Goal: Navigation & Orientation: Find specific page/section

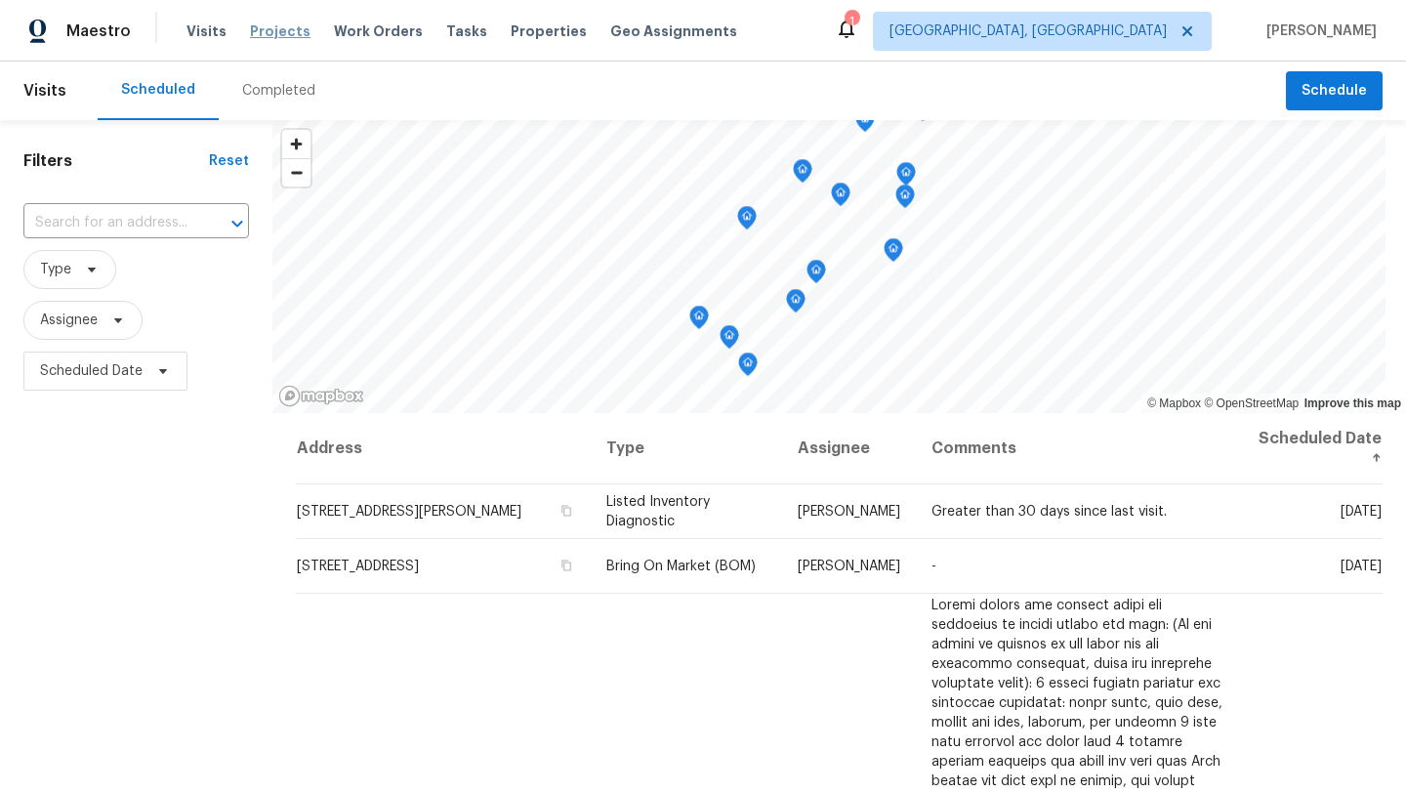
click at [260, 31] on span "Projects" at bounding box center [280, 31] width 61 height 20
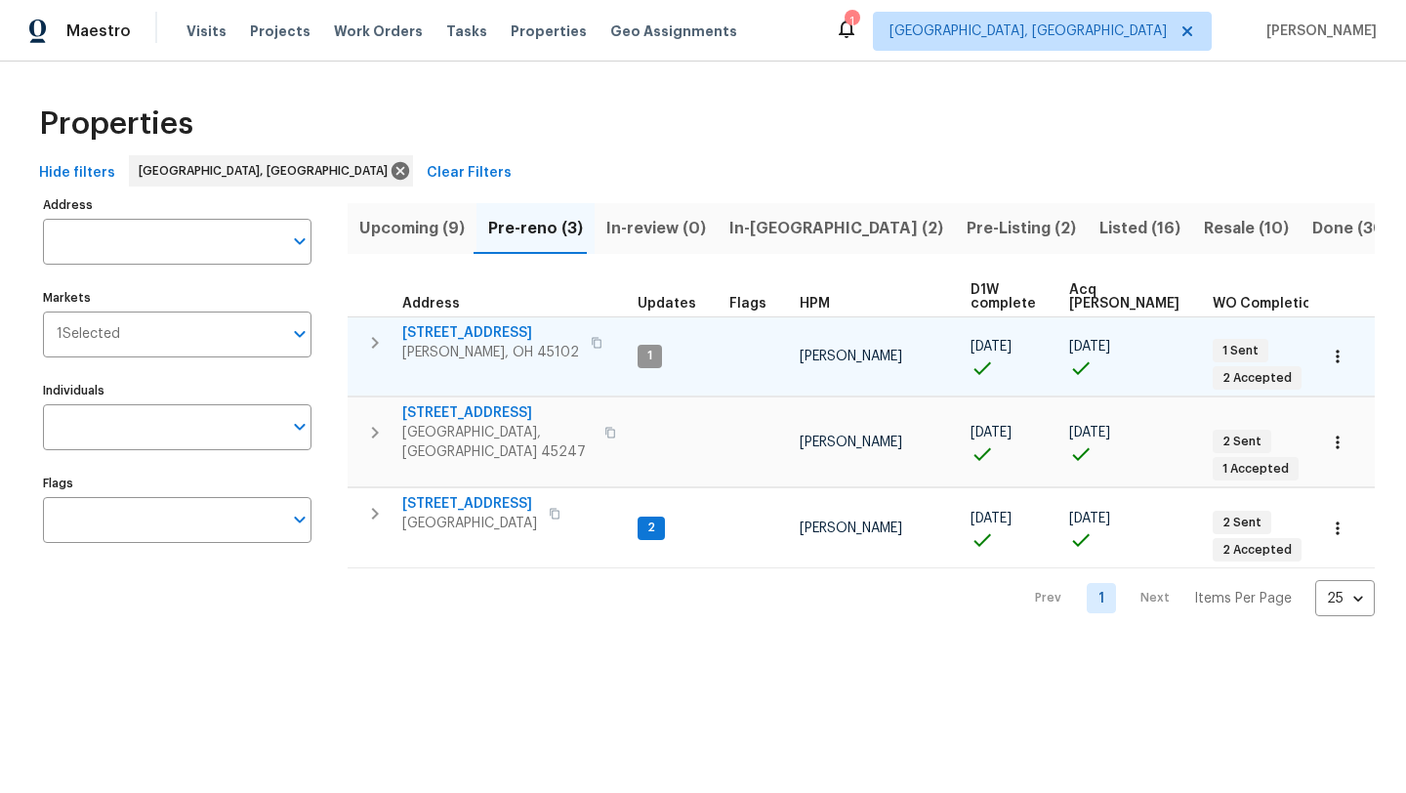
click at [476, 334] on span "3965 Applegate Ct" at bounding box center [490, 333] width 177 height 20
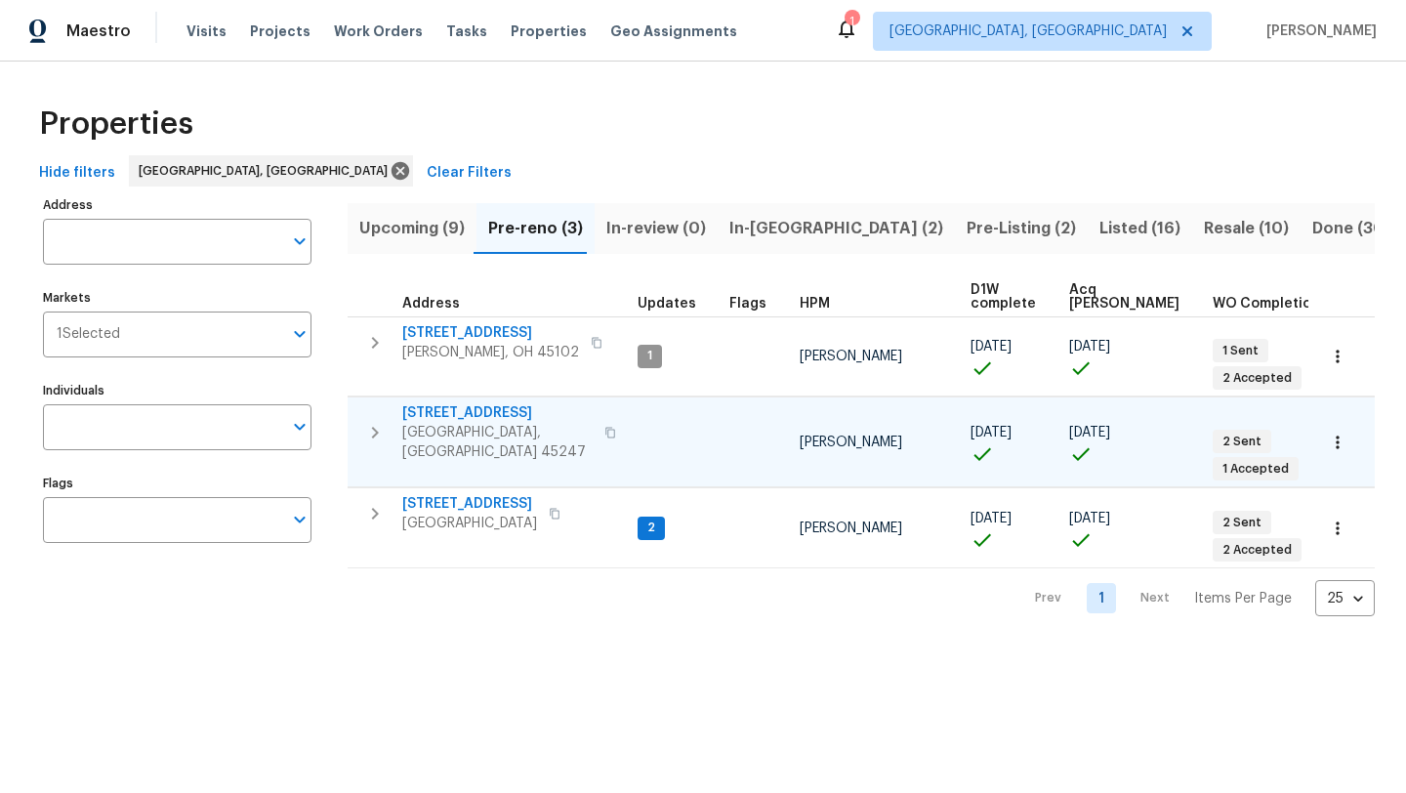
click at [470, 403] on span "5410 Desertgold Dr" at bounding box center [497, 413] width 190 height 20
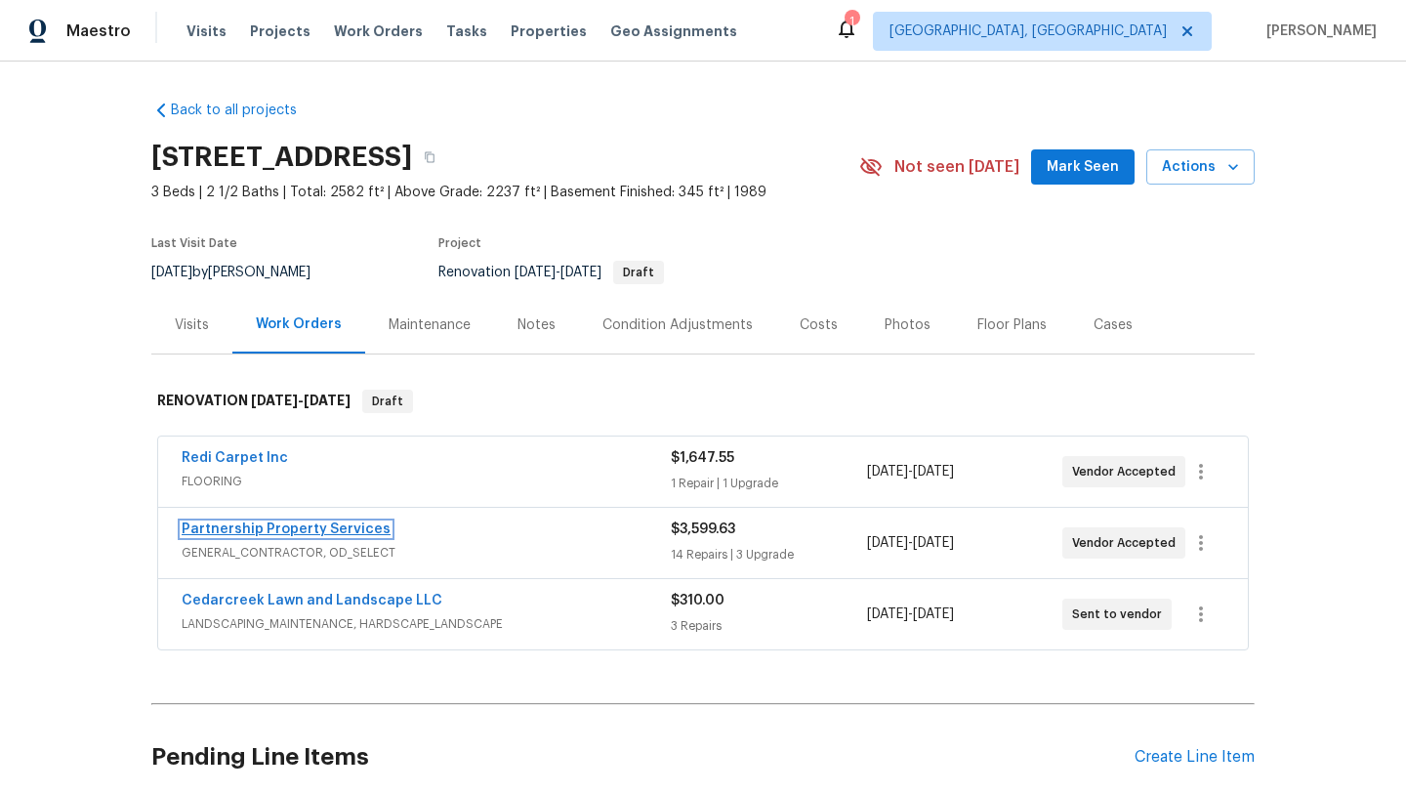
click at [291, 524] on link "Partnership Property Services" at bounding box center [286, 529] width 209 height 14
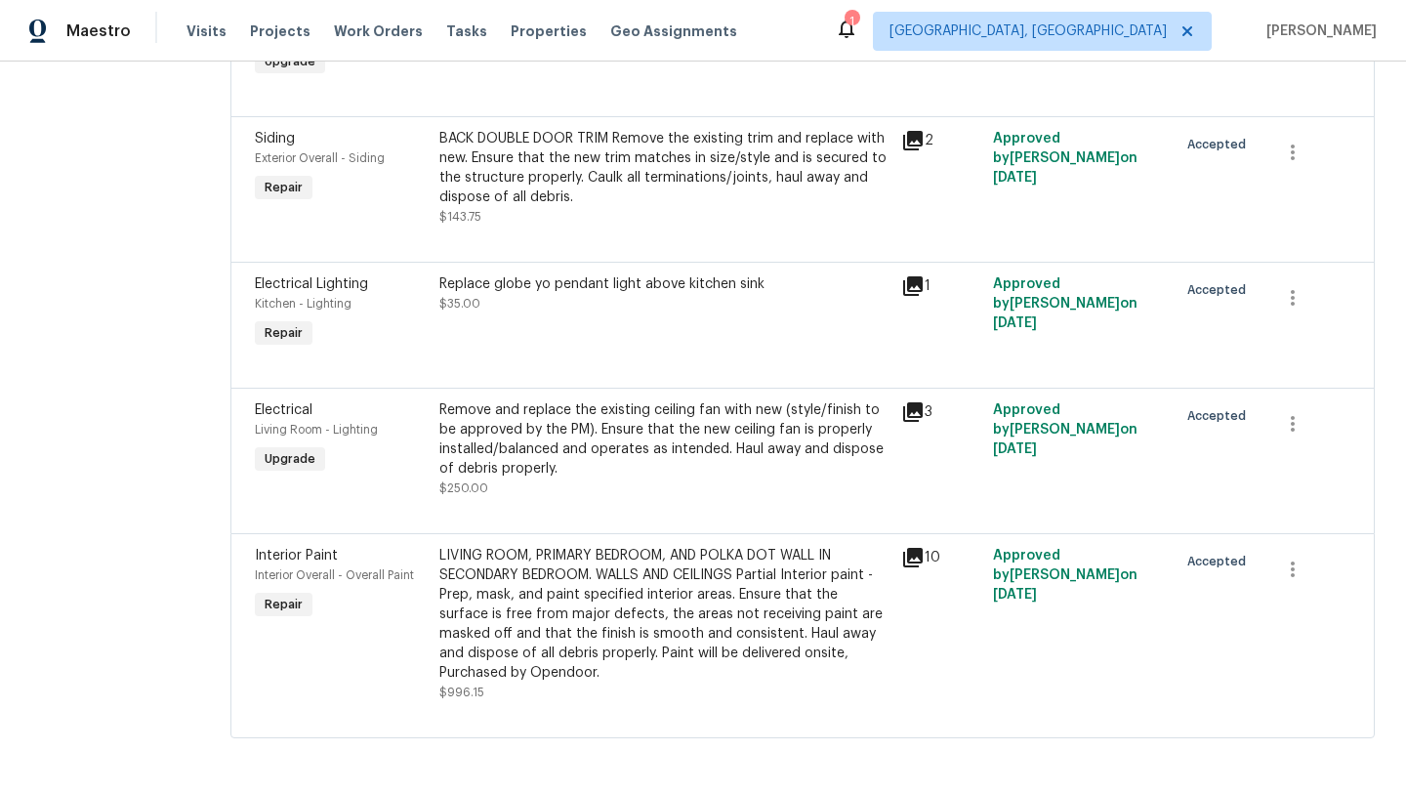
scroll to position [2433, 0]
click at [647, 611] on div "LIVING ROOM, PRIMARY BEDROOM, AND POLKA DOT WALL IN SECONDARY BEDROOM. WALLS AN…" at bounding box center [664, 614] width 450 height 137
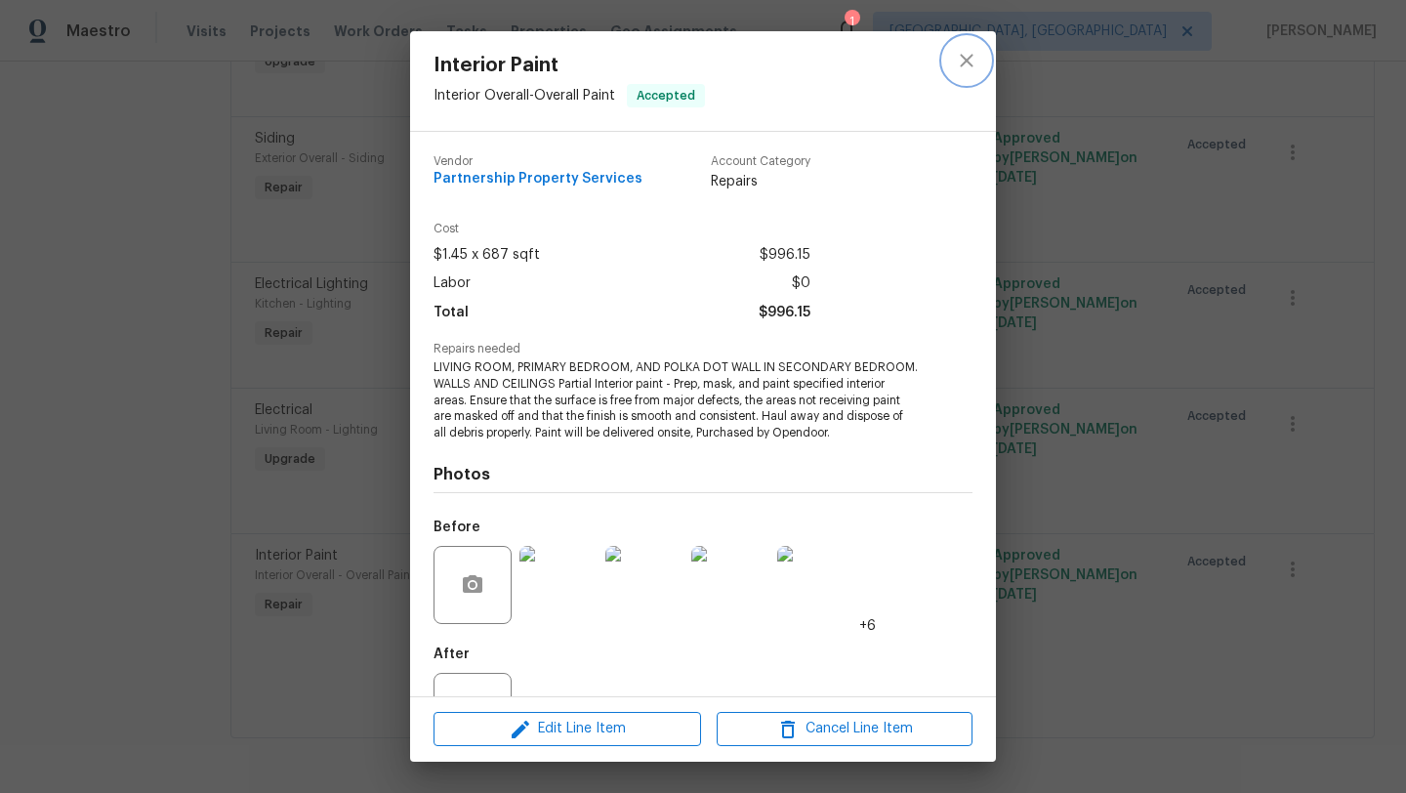
click at [960, 70] on icon "close" at bounding box center [966, 60] width 23 height 23
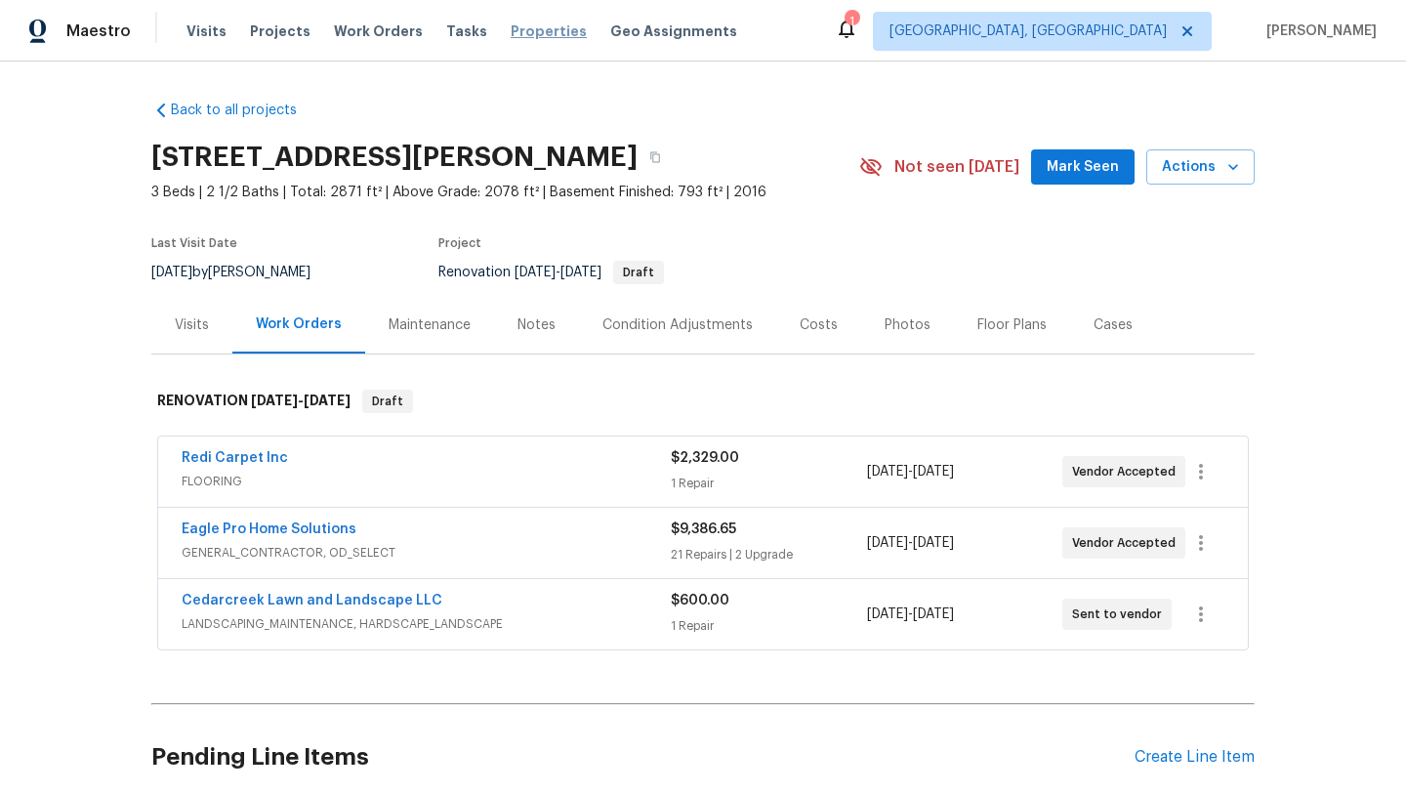
click at [533, 35] on span "Properties" at bounding box center [549, 31] width 76 height 20
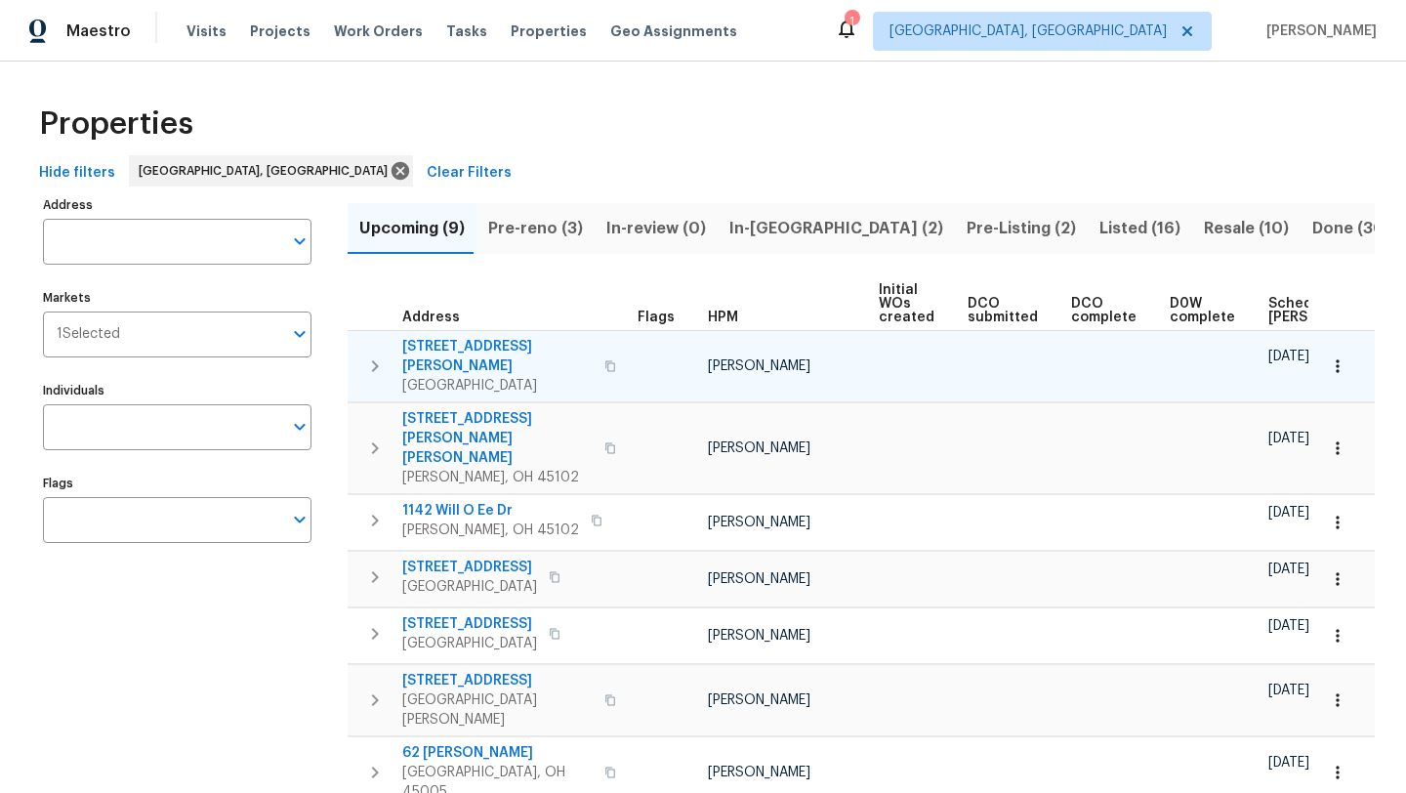
click at [604, 360] on icon "button" at bounding box center [610, 366] width 12 height 12
